Goal: Task Accomplishment & Management: Use online tool/utility

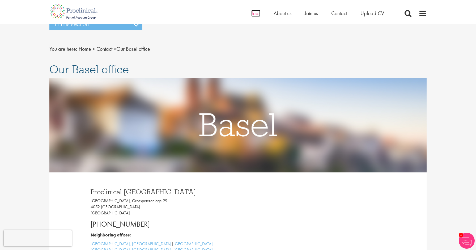
click at [254, 14] on span "Jobs" at bounding box center [255, 13] width 9 height 7
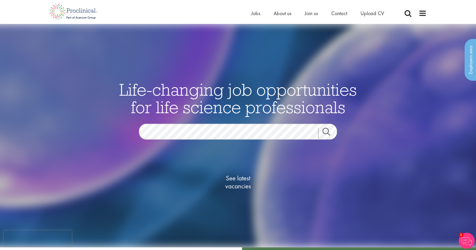
click at [233, 178] on span "See latest vacancies" at bounding box center [237, 182] width 53 height 16
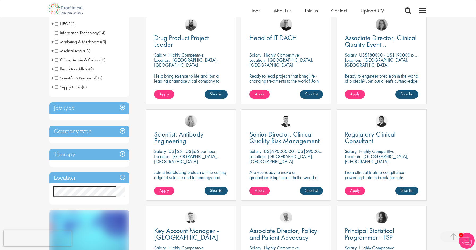
scroll to position [110, 0]
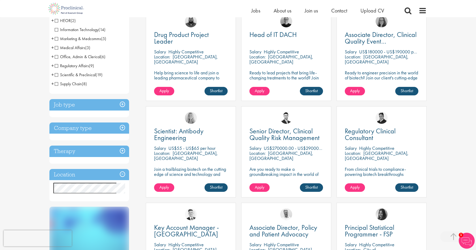
drag, startPoint x: 65, startPoint y: 182, endPoint x: 84, endPoint y: 199, distance: 25.4
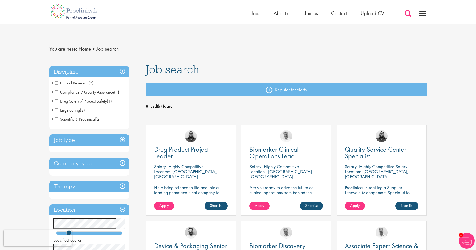
click at [408, 12] on span at bounding box center [408, 13] width 8 height 8
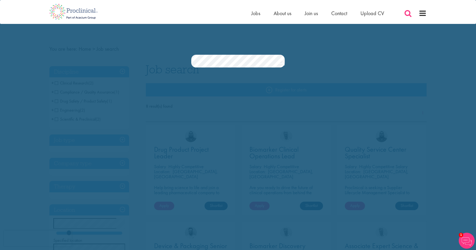
click at [409, 15] on span at bounding box center [408, 13] width 8 height 8
click at [281, 61] on link "Search" at bounding box center [281, 62] width 7 height 11
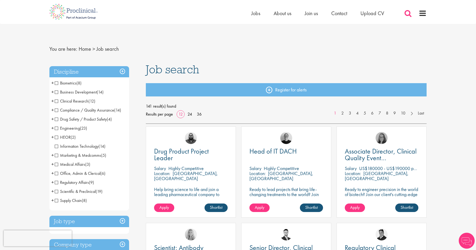
click at [406, 12] on span at bounding box center [408, 13] width 8 height 8
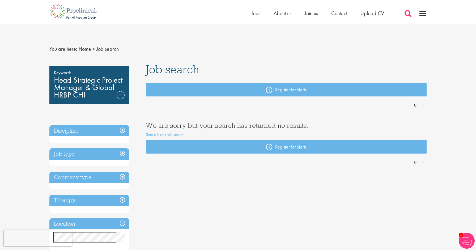
click at [406, 13] on span at bounding box center [408, 13] width 8 height 8
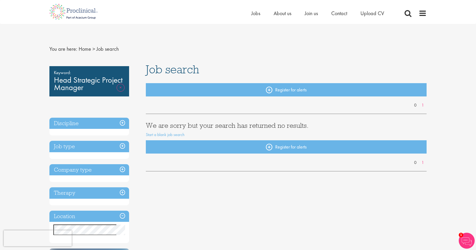
click at [120, 87] on link "Remove" at bounding box center [121, 91] width 8 height 15
